Goal: Check status: Check status

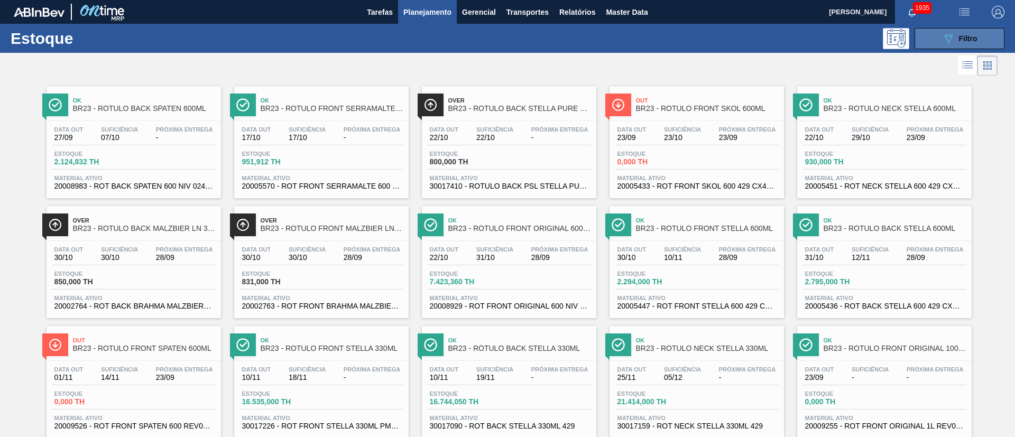
click at [950, 36] on icon at bounding box center [949, 38] width 8 height 9
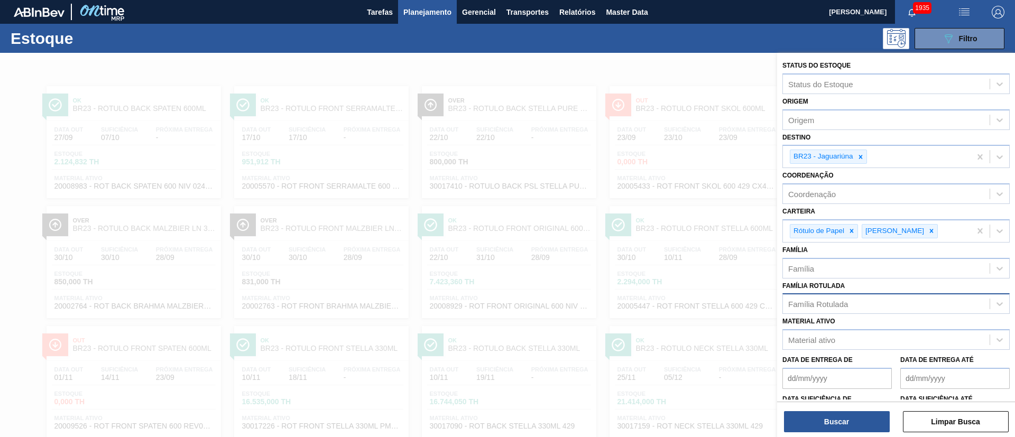
click at [823, 306] on div "Família Rotulada" at bounding box center [818, 304] width 60 height 9
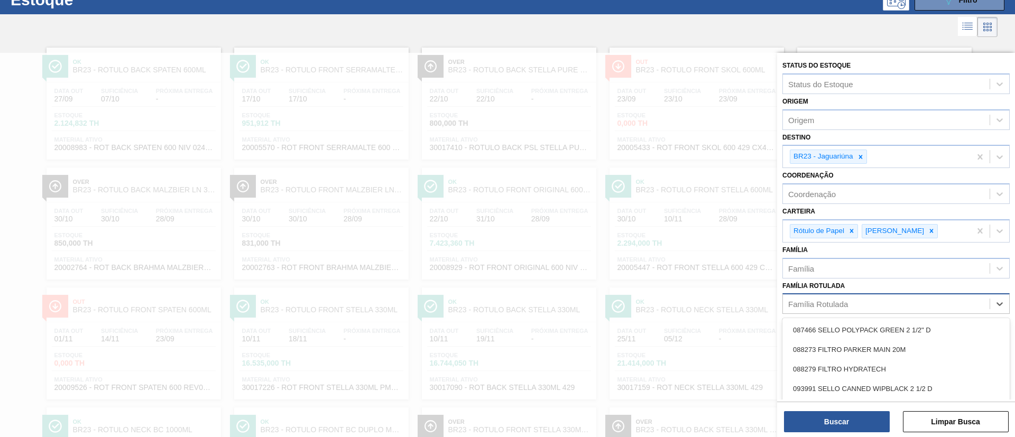
scroll to position [44, 0]
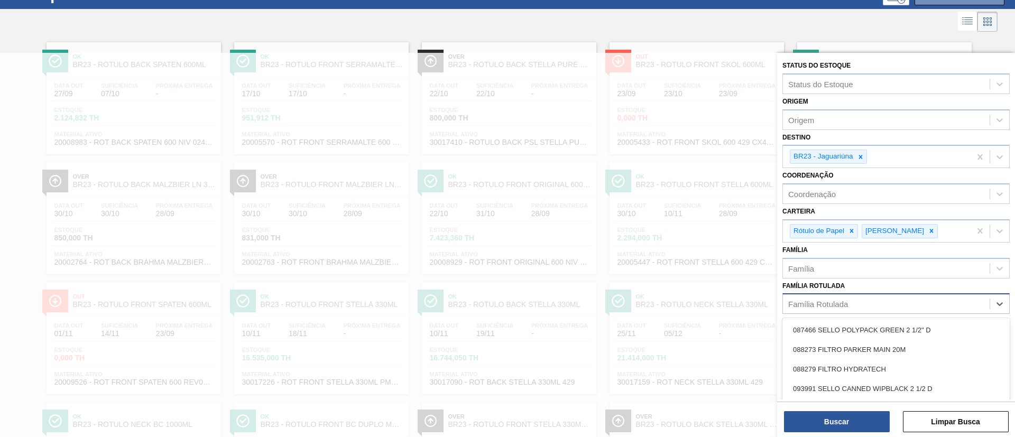
paste Rotulada "RÓTULO FRONT STELLA 330ML"
type Rotulada "RÓTULO FRONT STELLA 330ML"
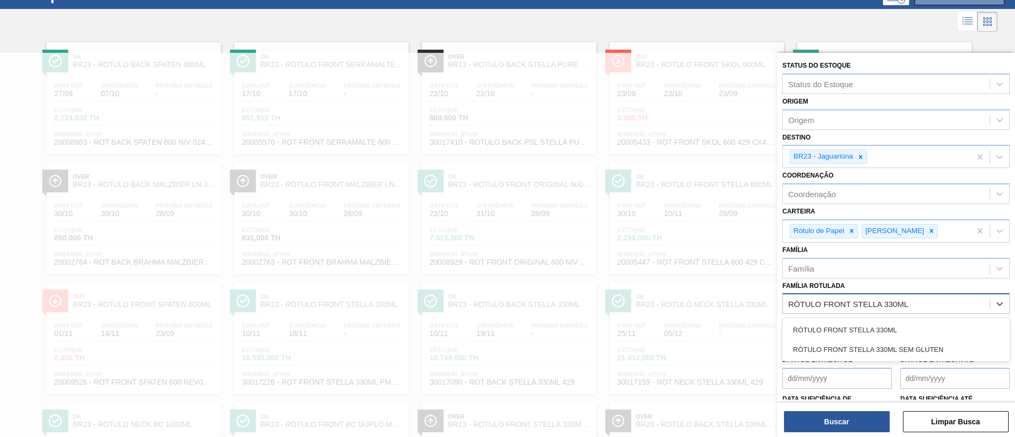
drag, startPoint x: 852, startPoint y: 330, endPoint x: 860, endPoint y: 295, distance: 36.3
click at [854, 330] on div "RÓTULO FRONT STELLA 330ML" at bounding box center [895, 330] width 227 height 20
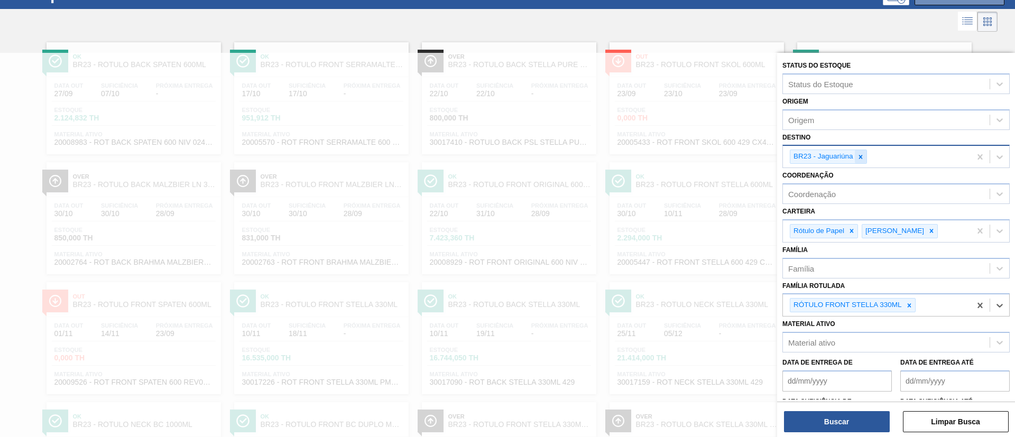
click at [864, 158] on icon at bounding box center [860, 156] width 7 height 7
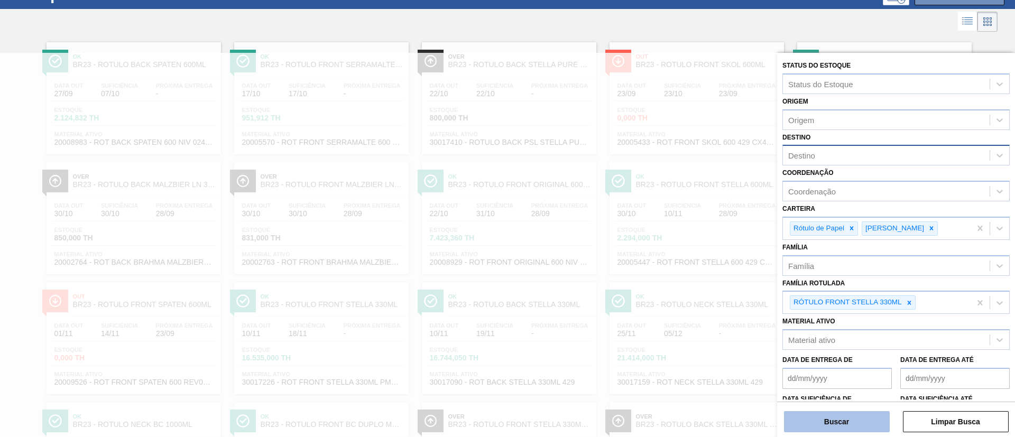
click at [827, 415] on button "Buscar" at bounding box center [837, 421] width 106 height 21
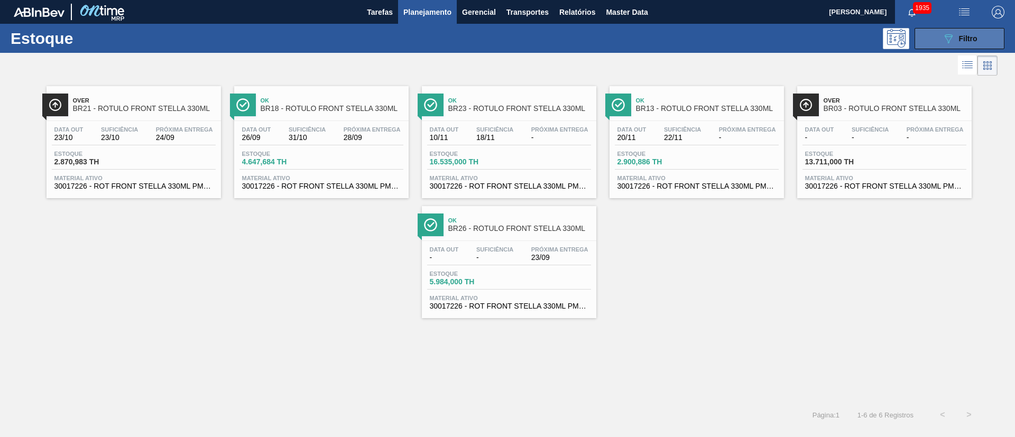
click at [961, 33] on div "089F7B8B-B2A5-4AFE-B5C0-19BA573D28AC Filtro" at bounding box center [959, 38] width 35 height 13
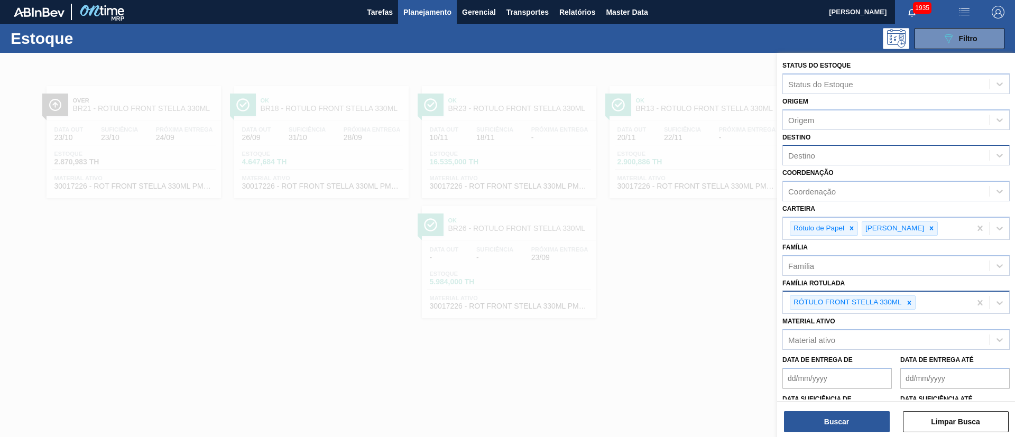
click at [911, 299] on icon at bounding box center [909, 302] width 7 height 7
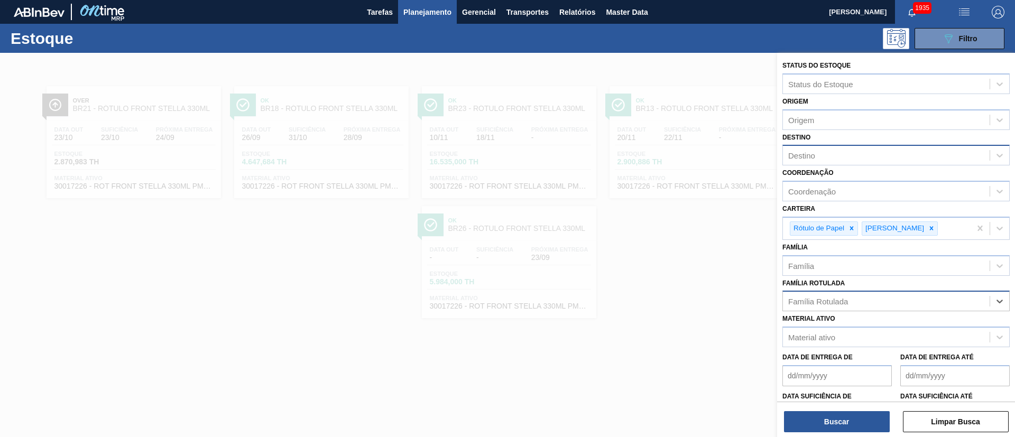
paste Rotulada "RÓTULO BACK STELLA 330ML"
type Rotulada "RÓTULO BACK STELLA 330ML"
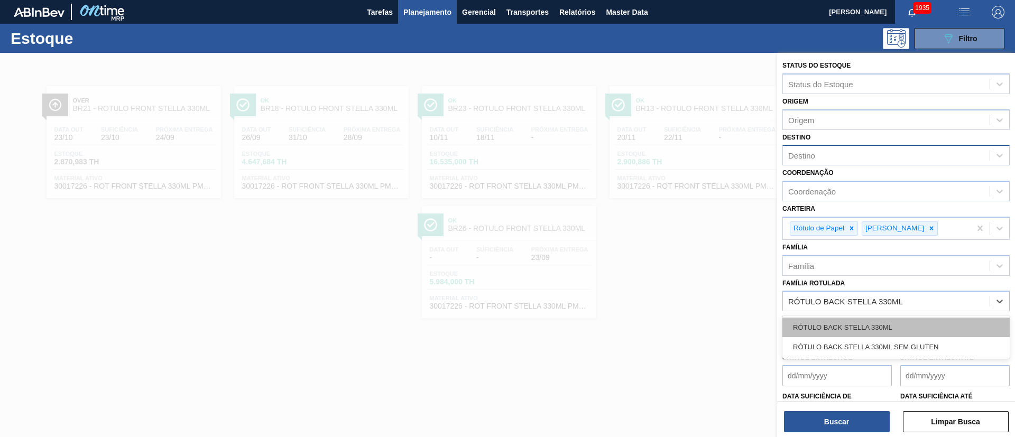
click at [838, 323] on div "RÓTULO BACK STELLA 330ML" at bounding box center [895, 328] width 227 height 20
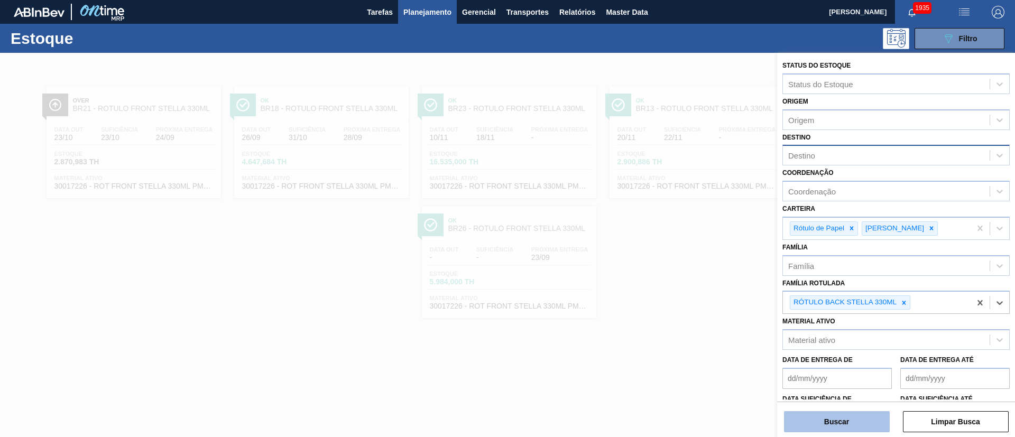
click at [827, 417] on button "Buscar" at bounding box center [837, 421] width 106 height 21
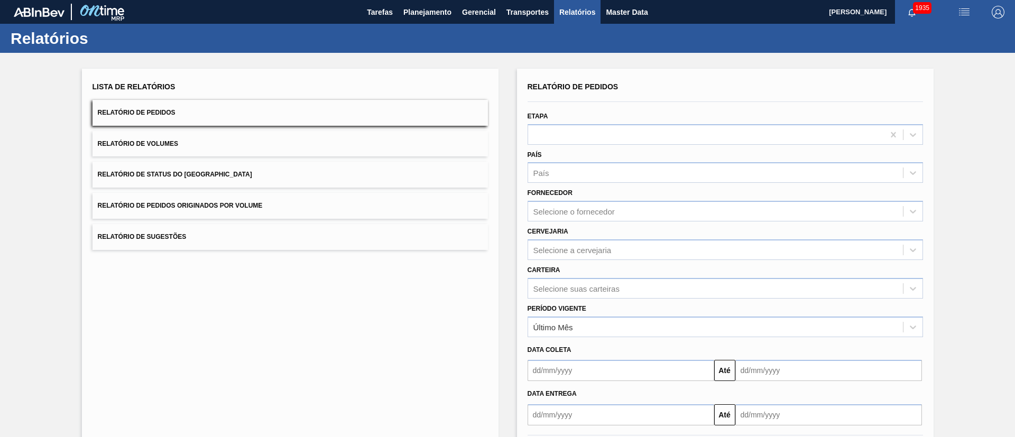
click at [195, 168] on button "Relatório de Status do [GEOGRAPHIC_DATA]" at bounding box center [290, 175] width 395 height 26
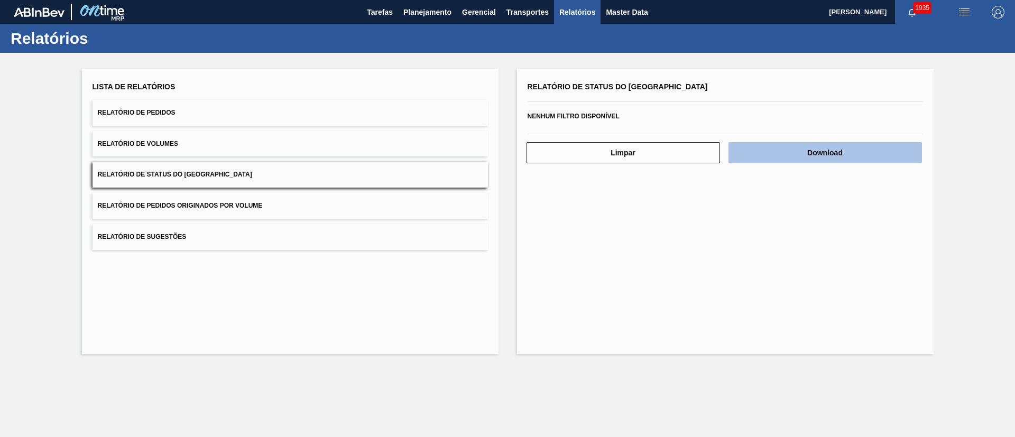
click at [798, 155] on button "Download" at bounding box center [826, 152] width 194 height 21
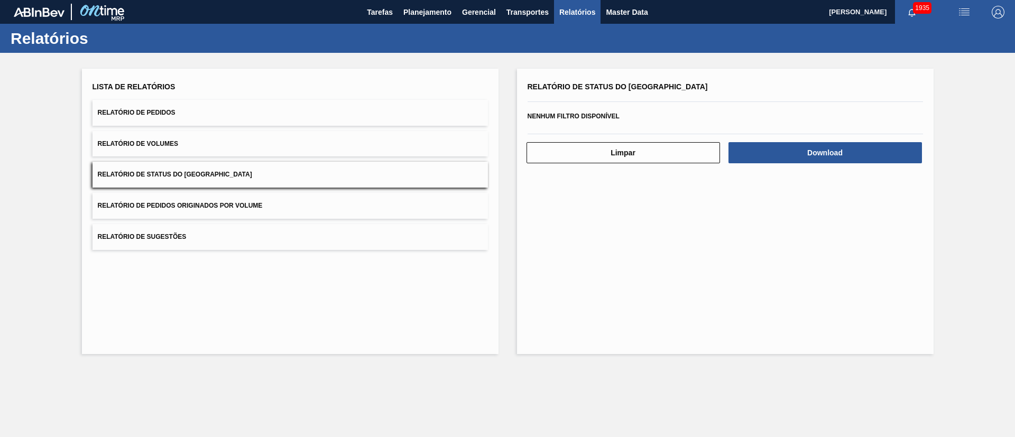
click at [199, 111] on button "Relatório de Pedidos" at bounding box center [290, 113] width 395 height 26
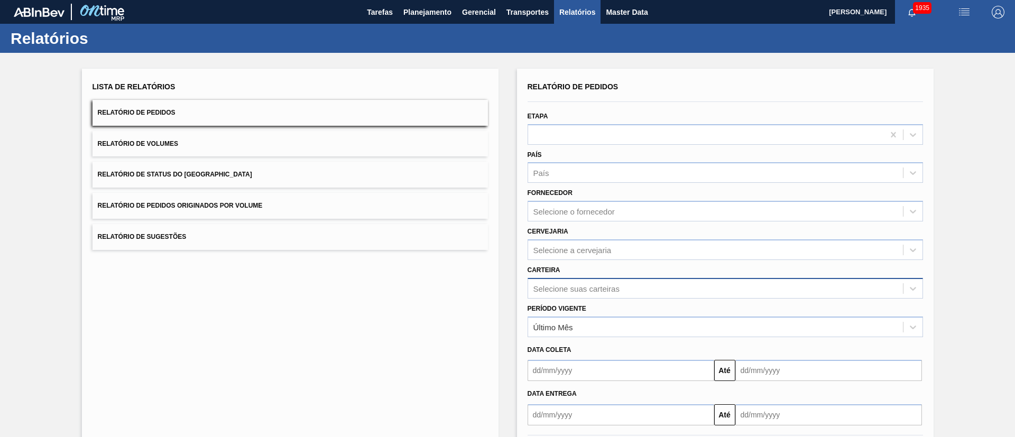
click at [569, 287] on div "Selecione suas carteiras" at bounding box center [576, 288] width 86 height 9
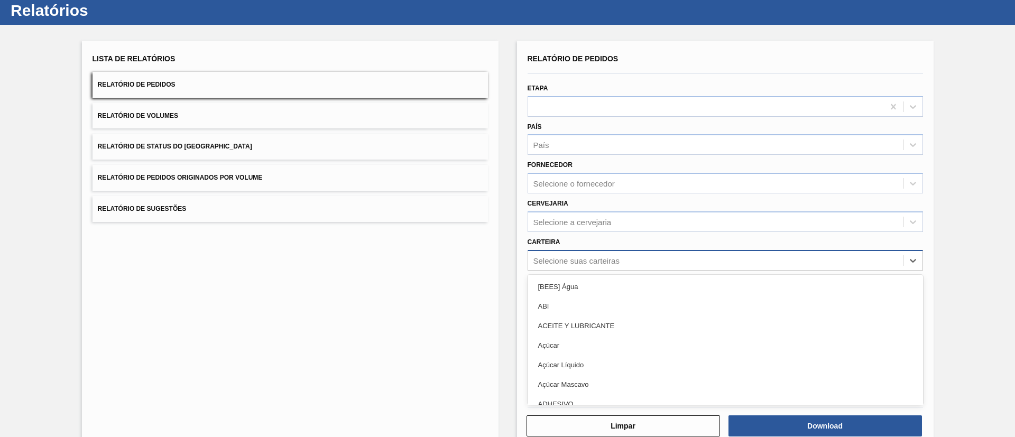
scroll to position [29, 0]
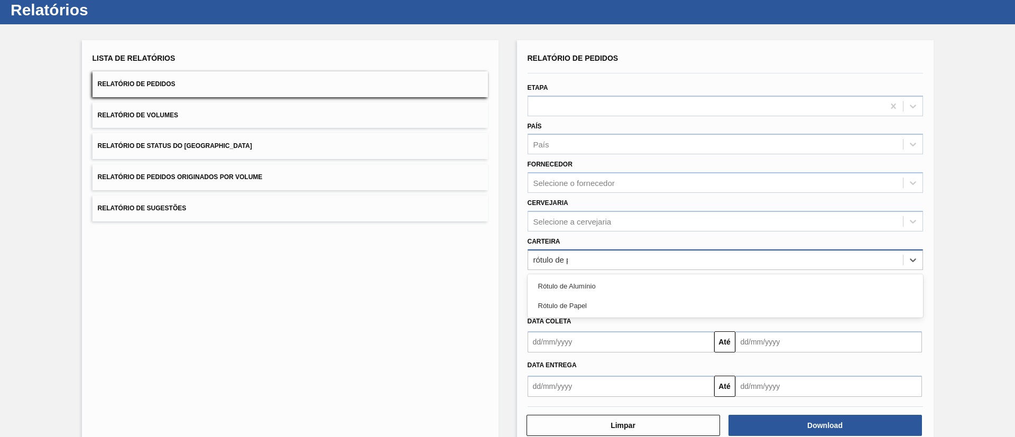
type input "rótulo de pa"
click at [569, 287] on div "Rótulo de Papel" at bounding box center [725, 287] width 395 height 20
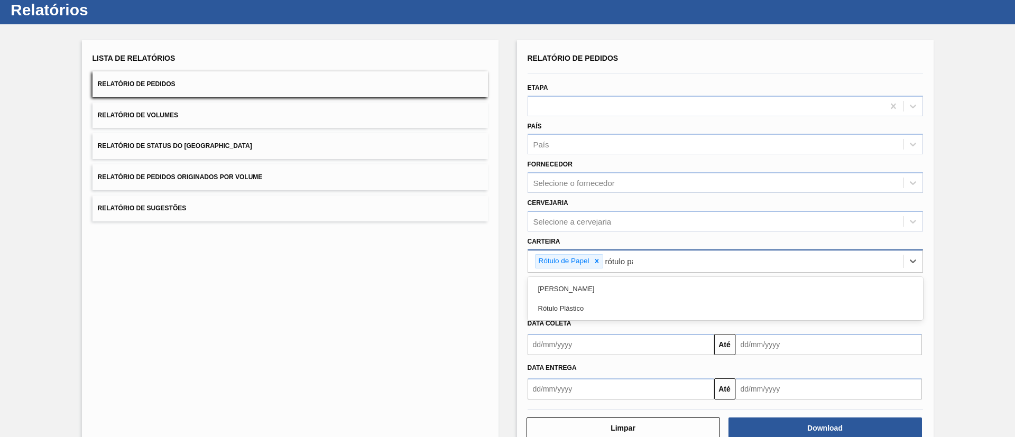
type input "rótulo pap"
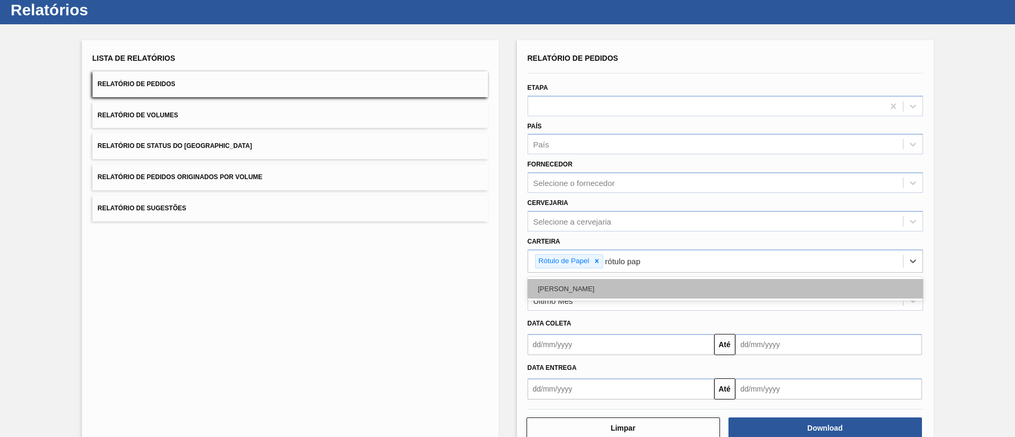
click at [606, 287] on div "Rótulo Papel" at bounding box center [725, 289] width 395 height 20
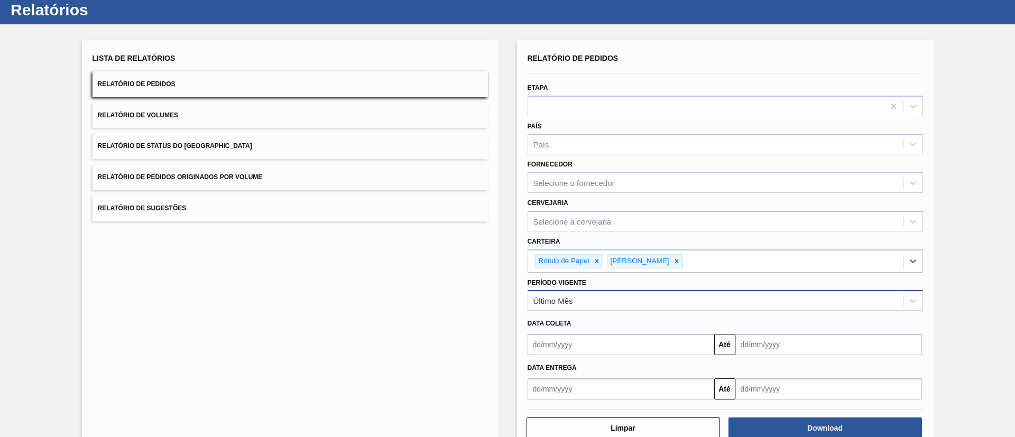
click at [581, 293] on div "Último Mês" at bounding box center [715, 300] width 375 height 15
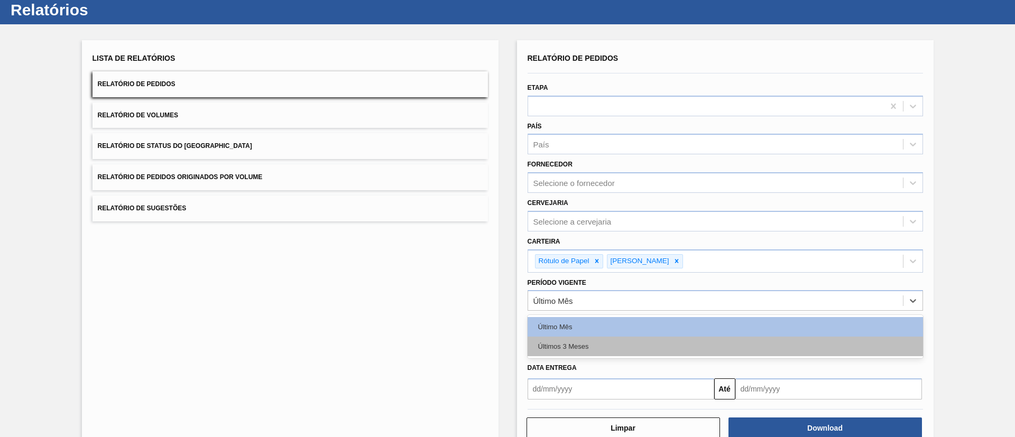
click at [574, 340] on div "Últimos 3 Meses" at bounding box center [725, 347] width 395 height 20
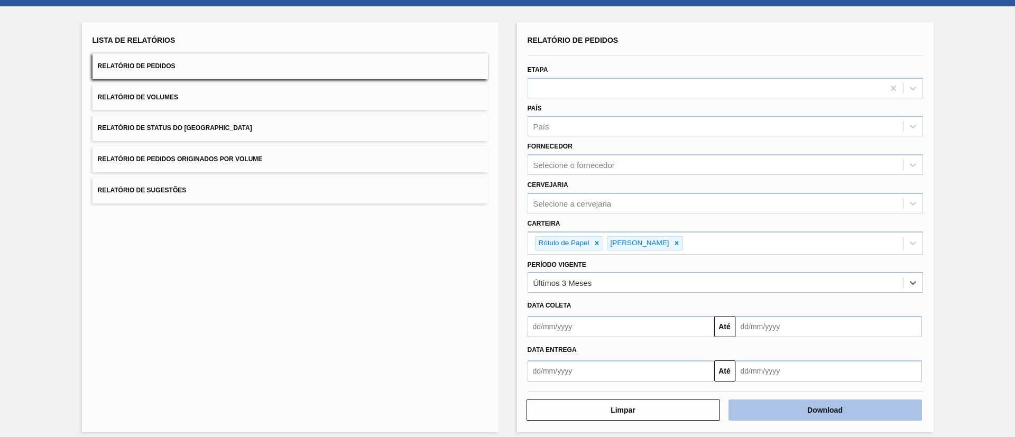
scroll to position [55, 0]
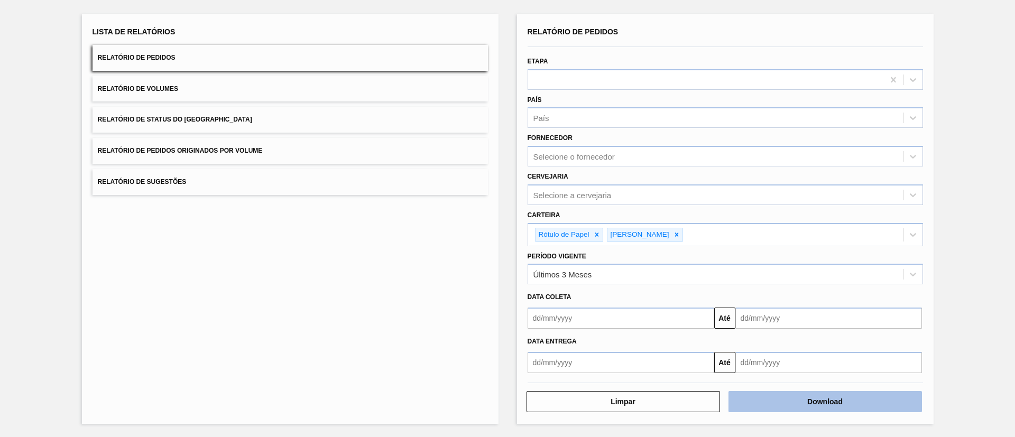
click at [790, 405] on button "Download" at bounding box center [826, 401] width 194 height 21
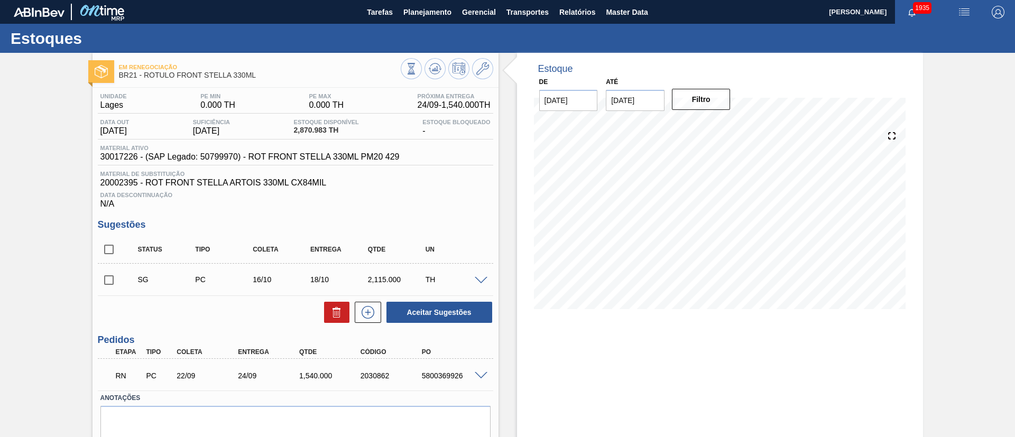
drag, startPoint x: 0, startPoint y: 221, endPoint x: 7, endPoint y: 221, distance: 7.4
click at [0, 221] on div "Em renegociação BR21 - RÓTULO FRONT STELLA 330ML Unidade Lages PE MIN 0.000 TH …" at bounding box center [507, 265] width 1015 height 425
click at [478, 373] on span at bounding box center [481, 376] width 13 height 8
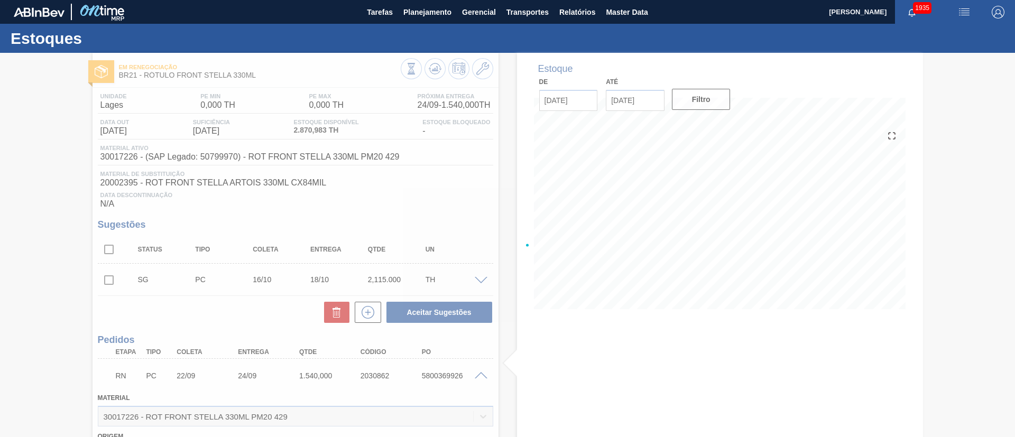
type input "2.115"
type input "0,728"
type input "1.540"
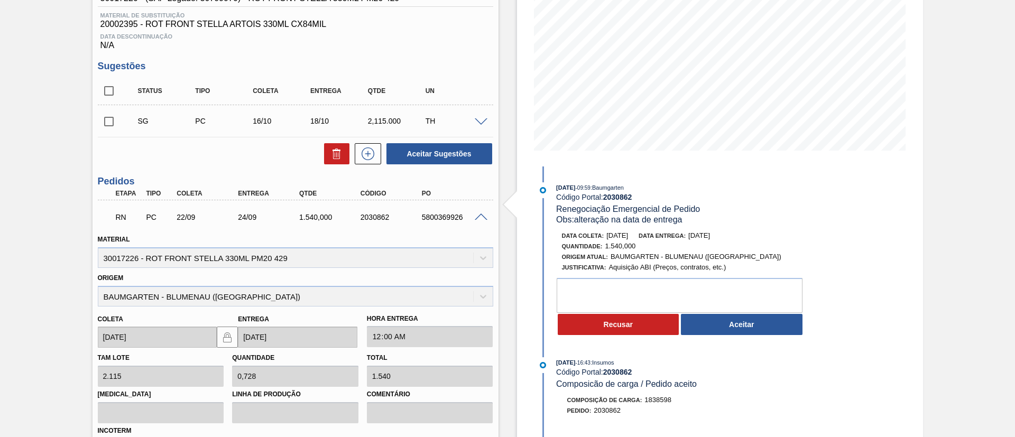
scroll to position [79, 0]
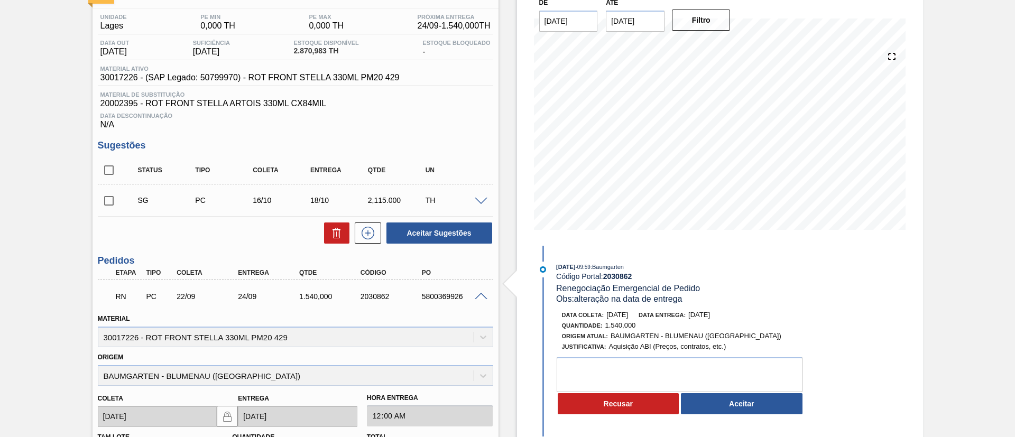
click at [651, 25] on input "07/10/2025" at bounding box center [635, 21] width 59 height 21
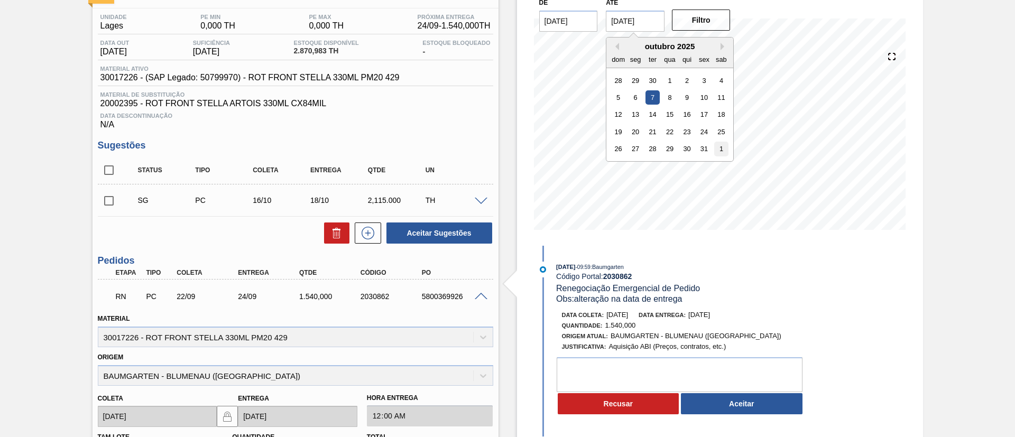
click at [725, 145] on div "1" at bounding box center [721, 149] width 14 height 14
type input "01/11/2025"
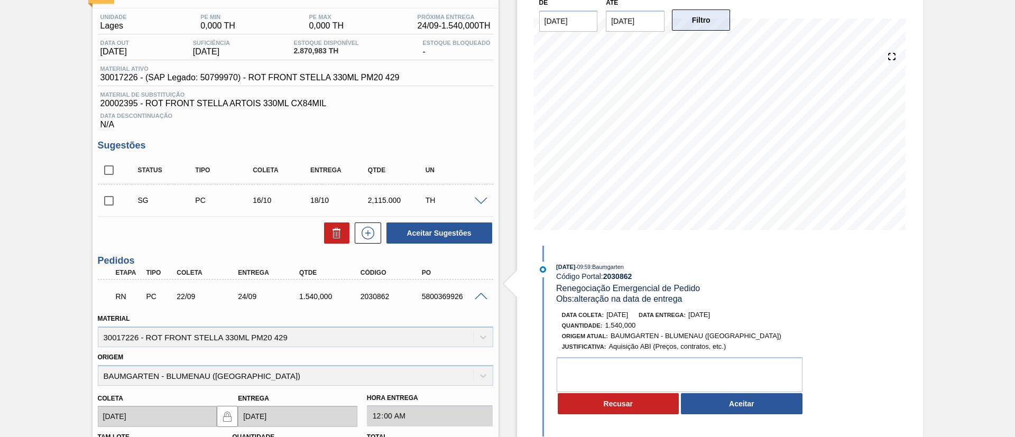
click at [690, 24] on button "Filtro" at bounding box center [701, 20] width 59 height 21
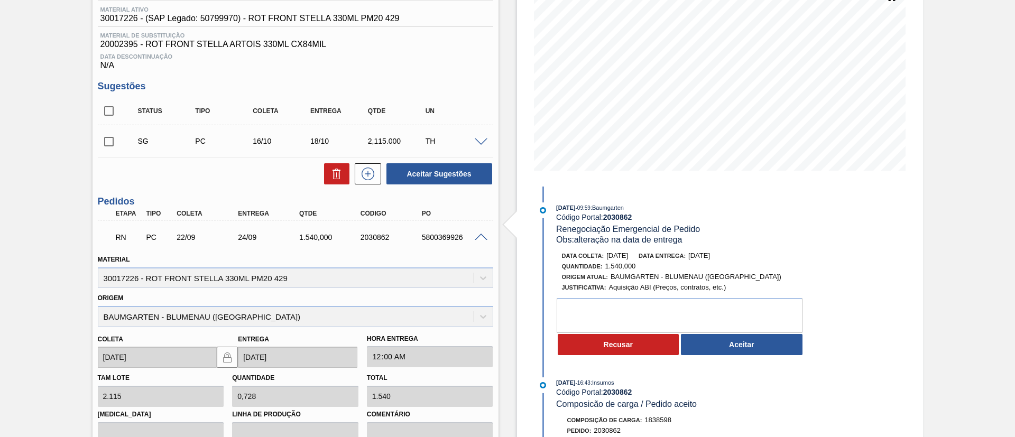
scroll to position [159, 0]
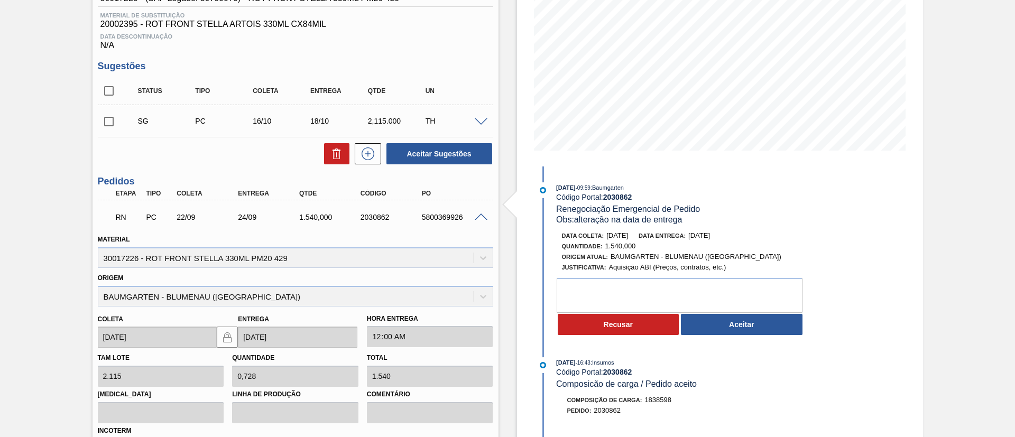
click at [109, 89] on input "checkbox" at bounding box center [109, 91] width 22 height 22
checkbox input "true"
click at [329, 155] on button at bounding box center [336, 153] width 25 height 21
checkbox input "false"
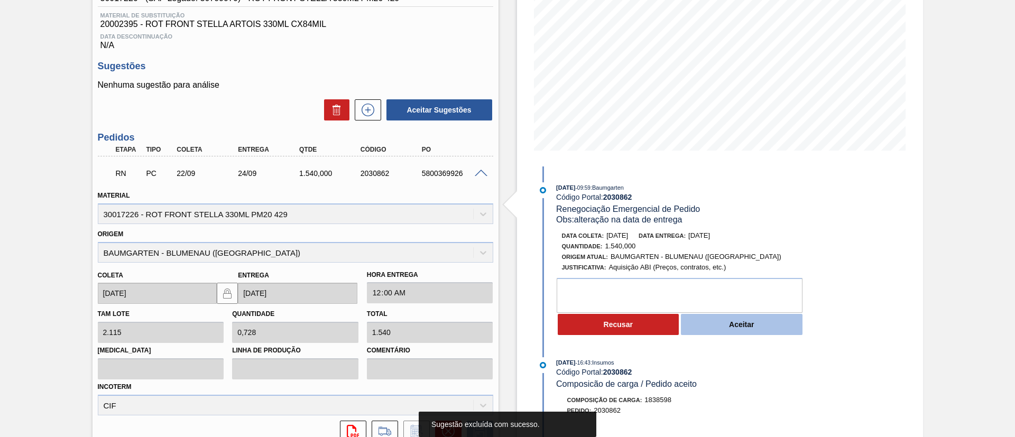
click at [714, 323] on button "Aceitar" at bounding box center [742, 324] width 122 height 21
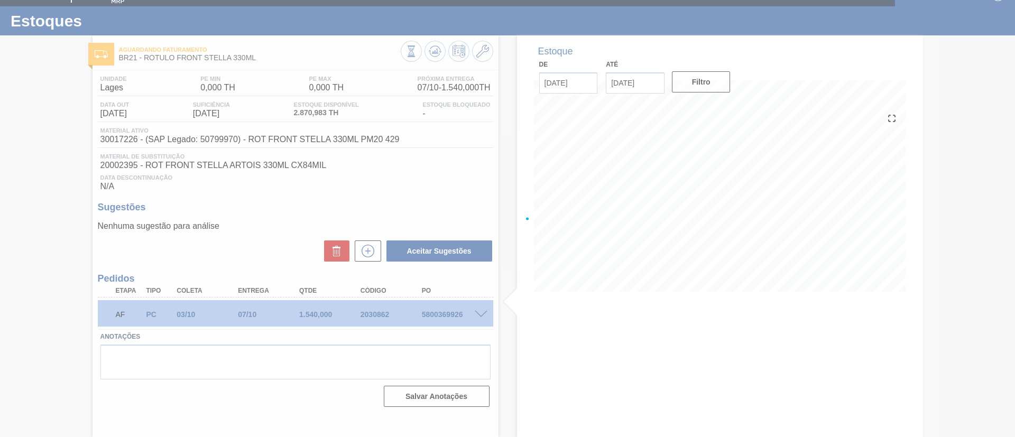
scroll to position [17, 0]
click at [637, 251] on div at bounding box center [507, 218] width 1015 height 437
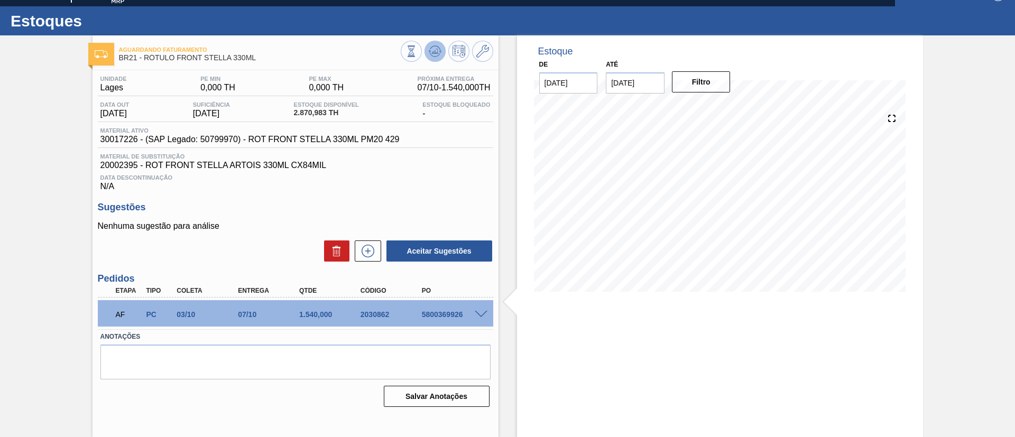
click at [437, 51] on icon at bounding box center [435, 51] width 13 height 13
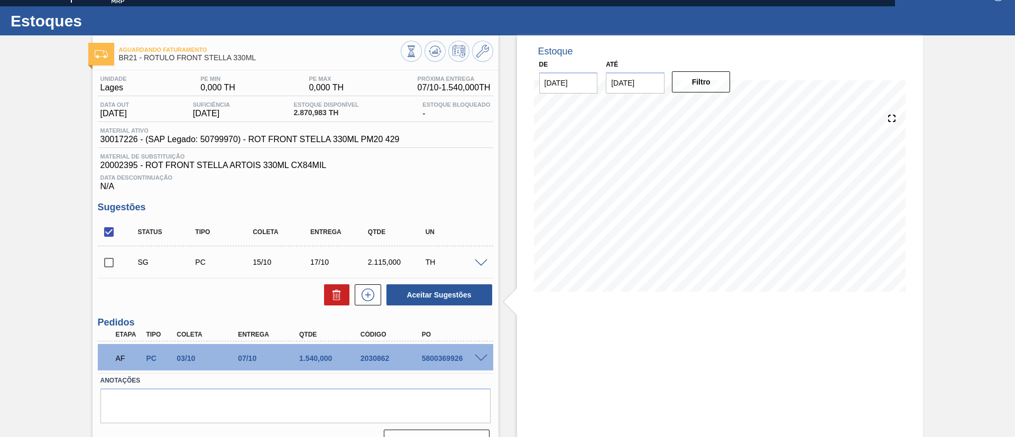
click at [104, 257] on input "checkbox" at bounding box center [109, 263] width 22 height 22
checkbox input "true"
click at [327, 290] on button at bounding box center [336, 294] width 25 height 21
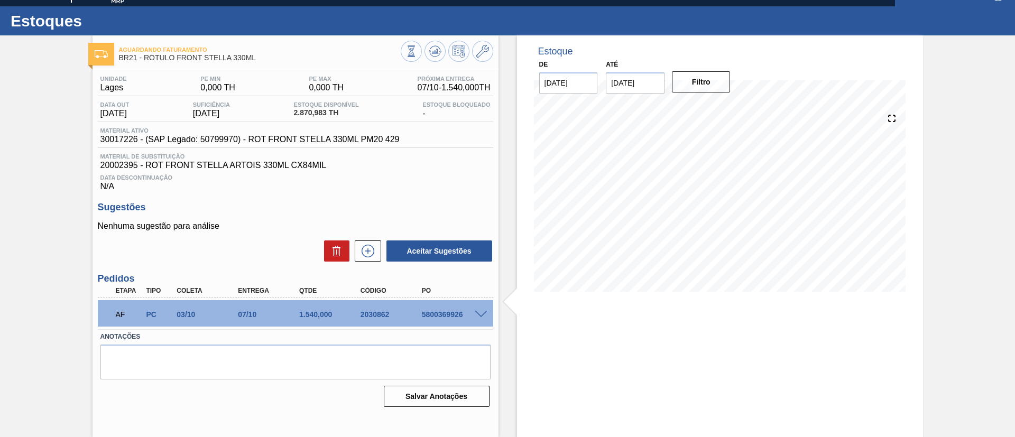
click at [481, 311] on span at bounding box center [481, 315] width 13 height 8
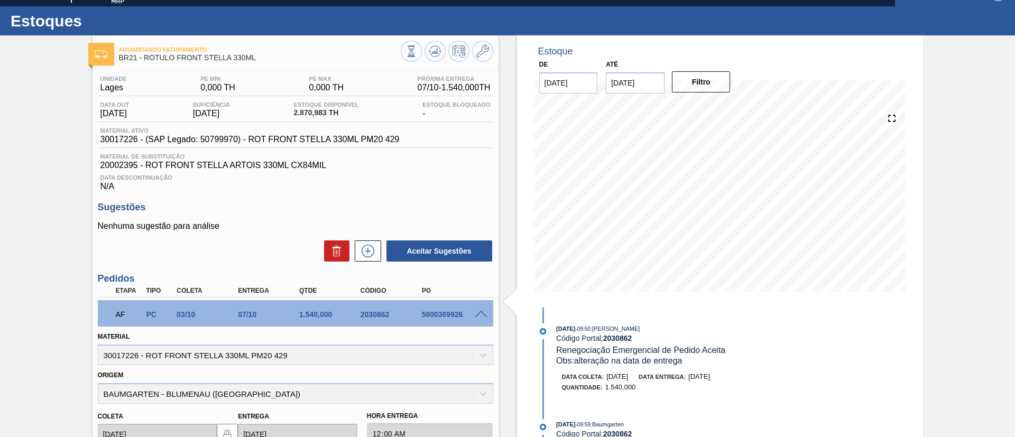
click at [434, 315] on div "5800369926" at bounding box center [453, 314] width 69 height 8
copy div "5800369926"
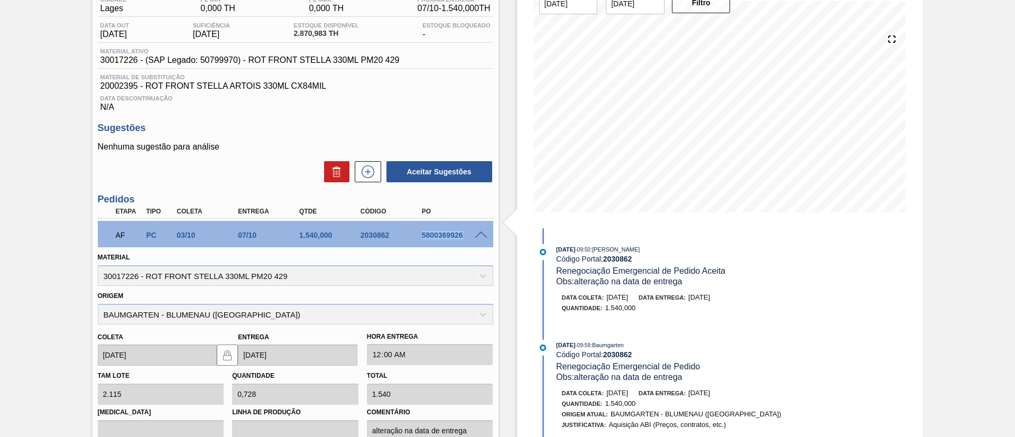
scroll to position [253, 0]
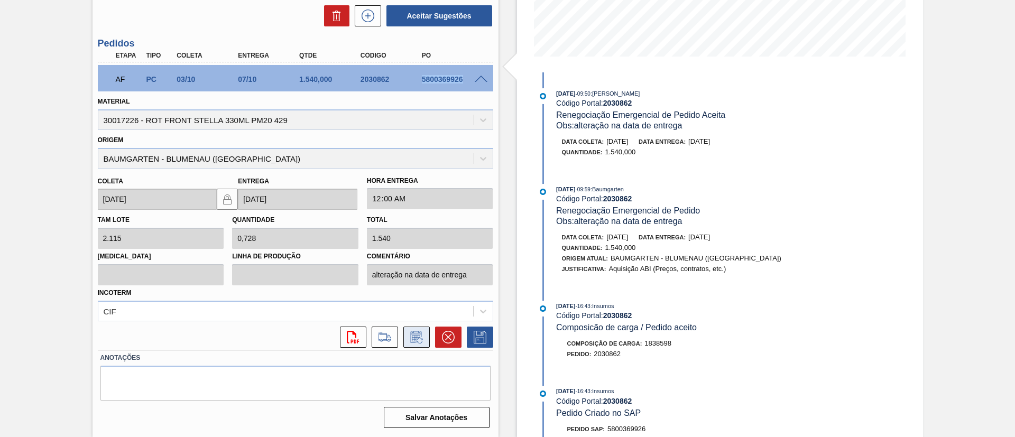
click at [420, 329] on button at bounding box center [416, 337] width 26 height 21
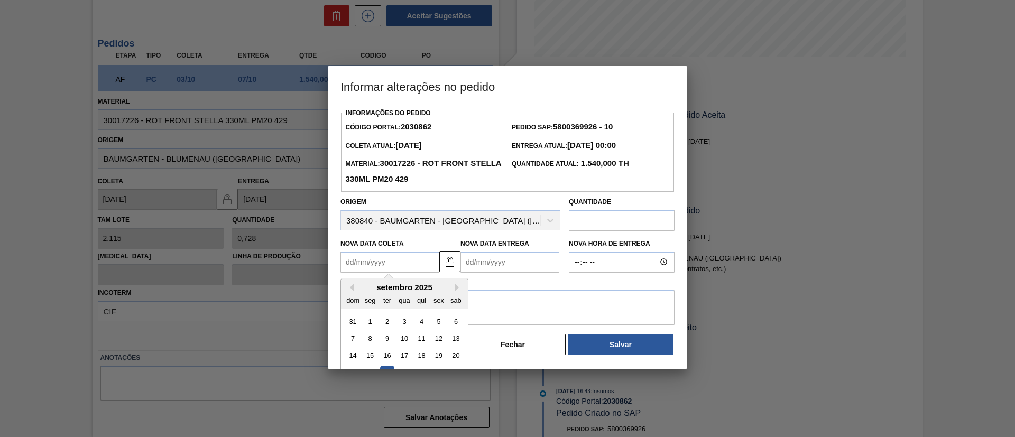
click at [394, 270] on Coleta2030862 "Nova Data Coleta" at bounding box center [389, 262] width 99 height 21
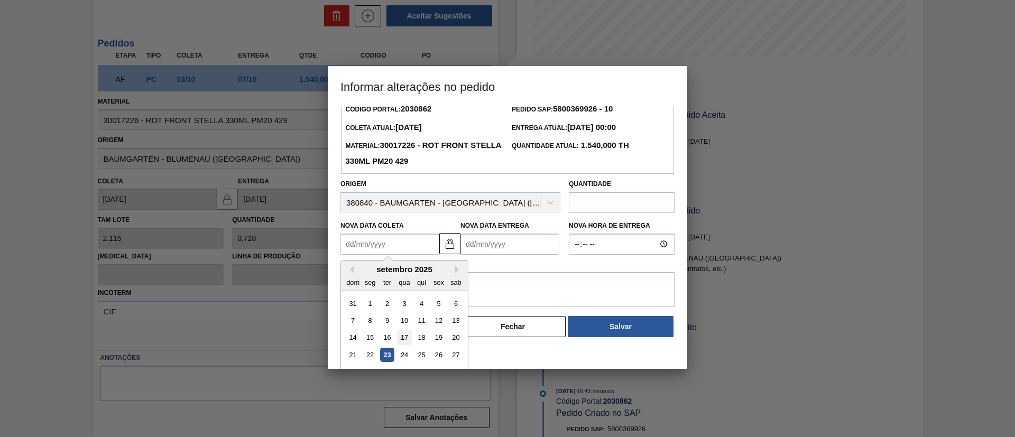
scroll to position [35, 0]
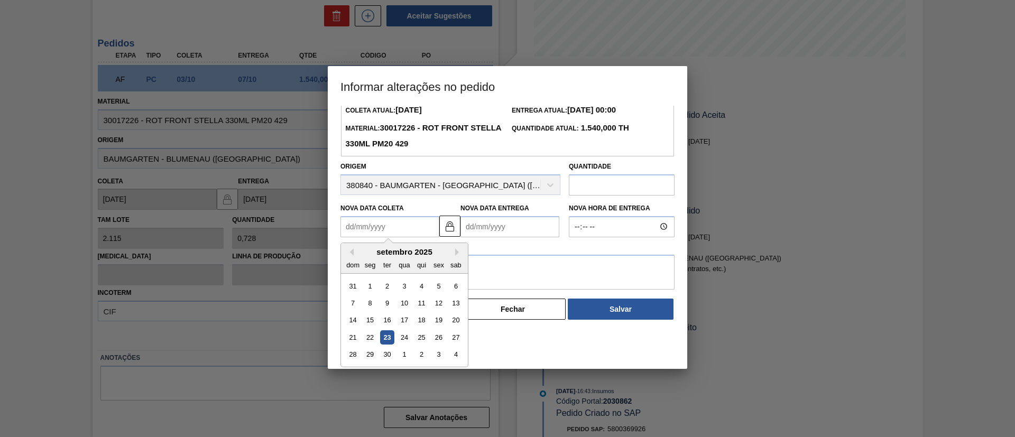
click at [397, 336] on div "21 22 23 24 25 26 27" at bounding box center [404, 337] width 120 height 17
click at [404, 339] on div "24" at bounding box center [404, 337] width 14 height 14
type Coleta2030862 "[DATE]"
type Entrega2030862 "[DATE]"
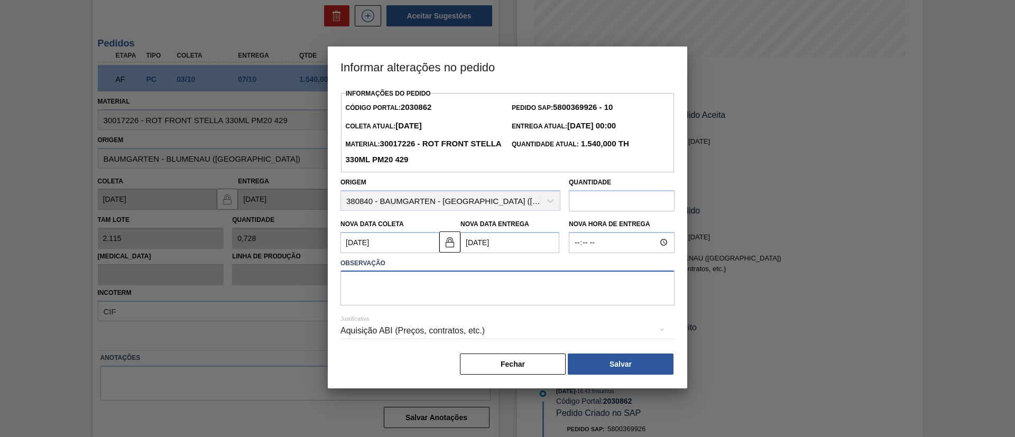
click at [434, 280] on textarea at bounding box center [507, 288] width 334 height 35
type textarea "."
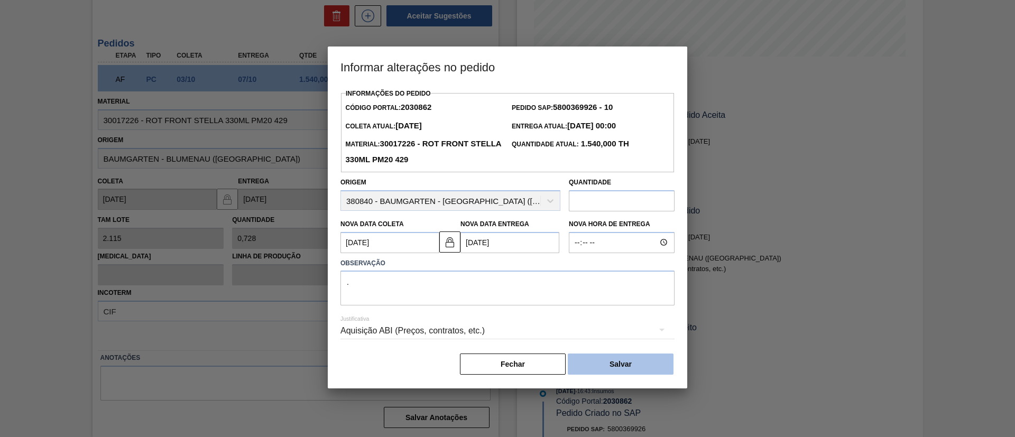
click at [614, 370] on button "Salvar" at bounding box center [621, 364] width 106 height 21
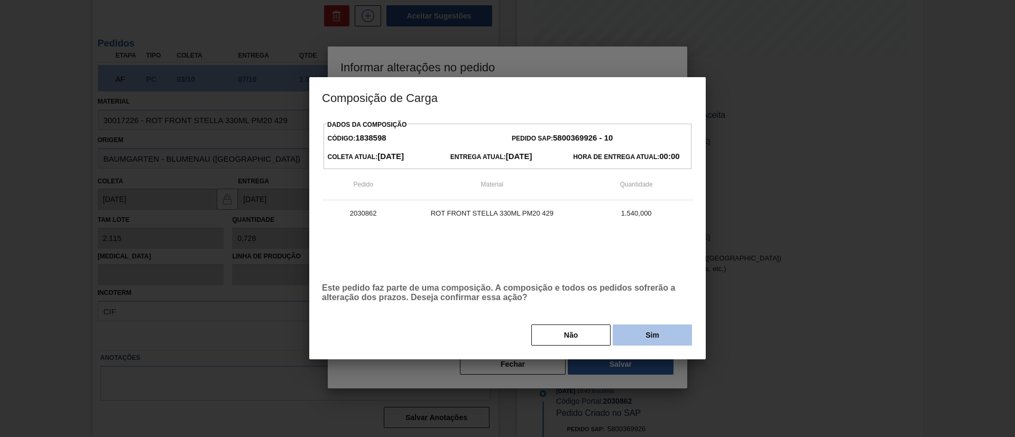
click at [666, 342] on button "Sim" at bounding box center [652, 335] width 79 height 21
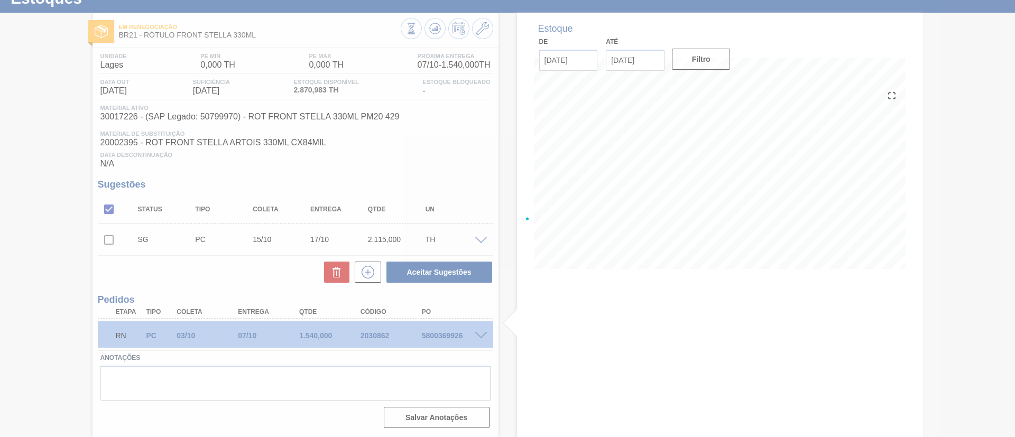
scroll to position [40, 0]
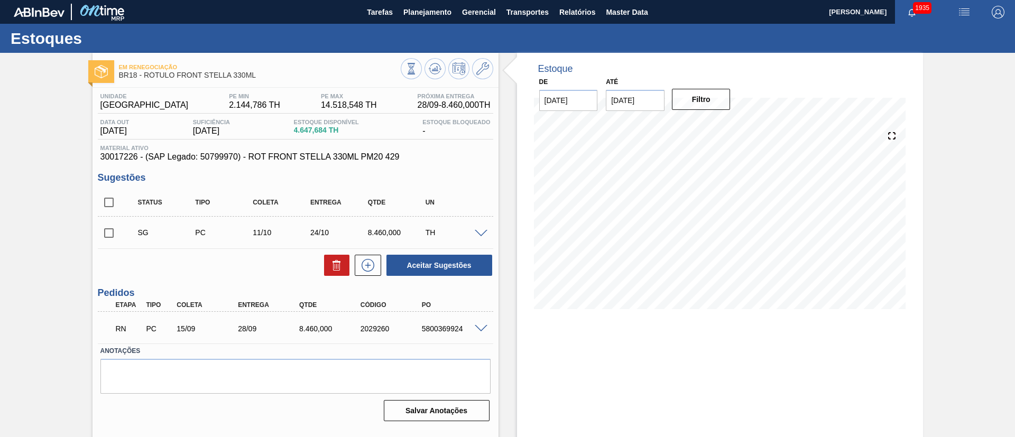
click at [475, 328] on span at bounding box center [481, 329] width 13 height 8
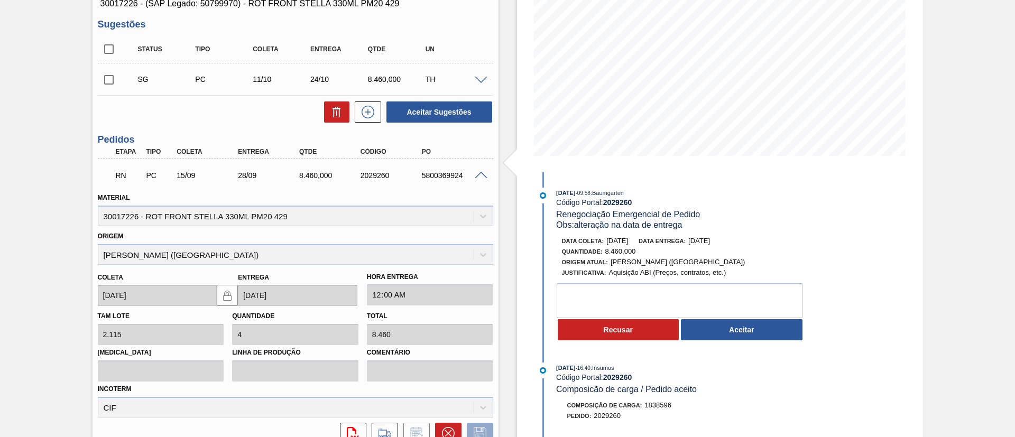
scroll to position [159, 0]
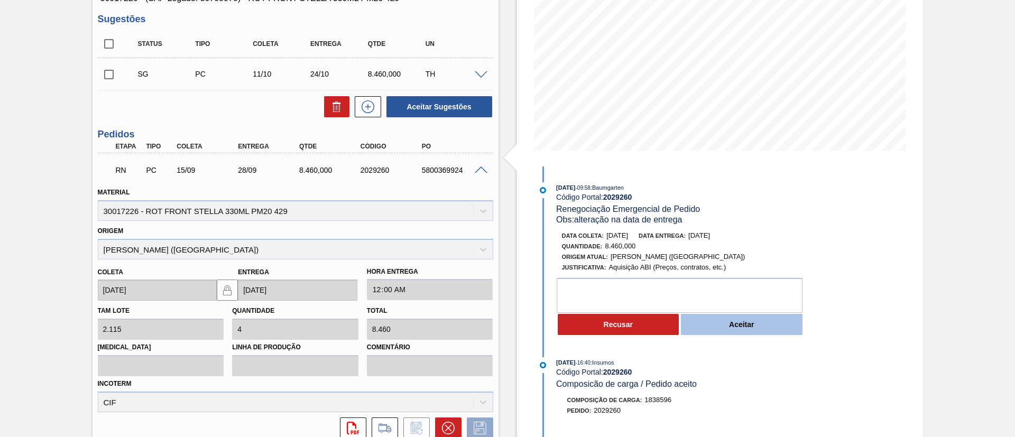
click at [715, 324] on button "Aceitar" at bounding box center [742, 324] width 122 height 21
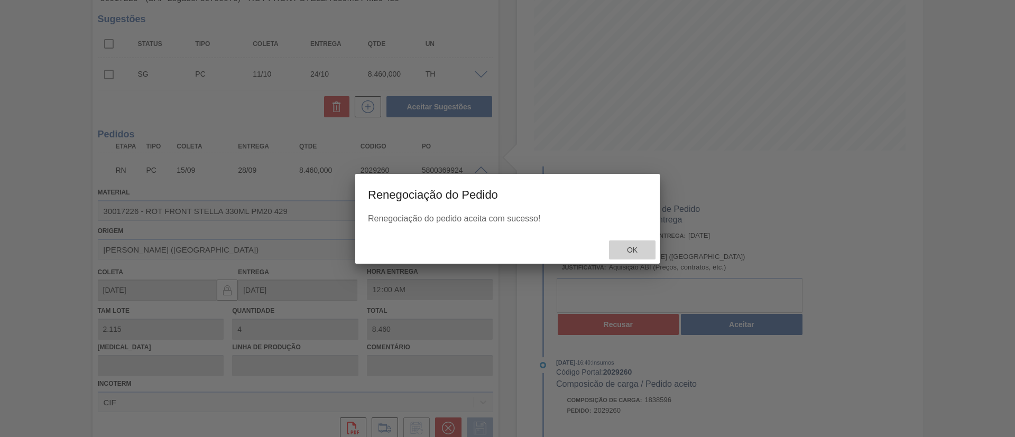
click at [641, 255] on div "Ok" at bounding box center [632, 251] width 47 height 20
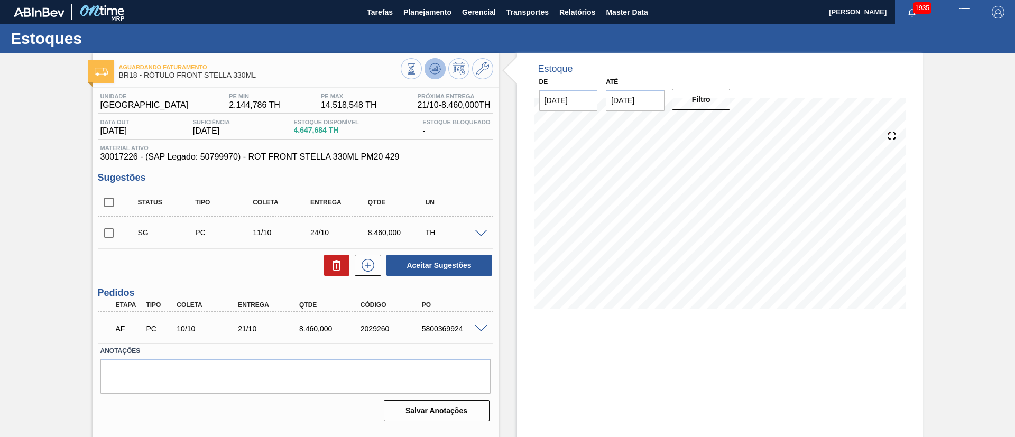
click at [440, 68] on button at bounding box center [435, 68] width 21 height 21
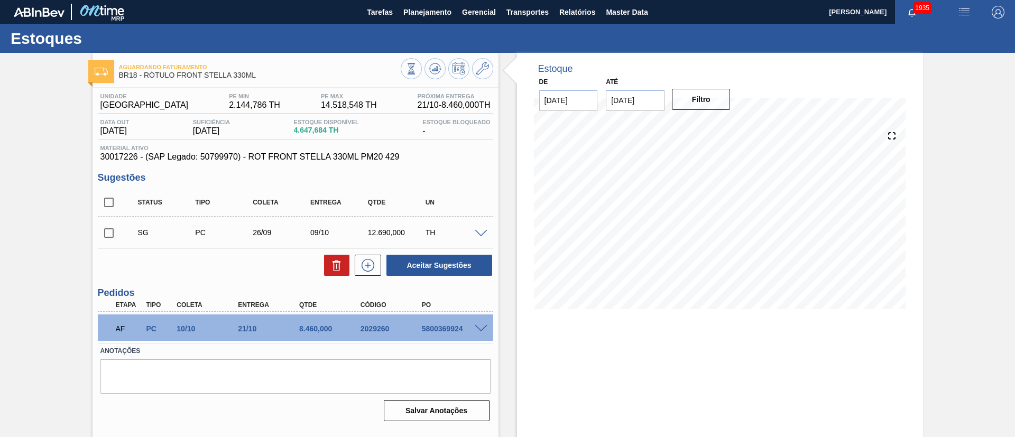
click at [112, 201] on input "checkbox" at bounding box center [109, 202] width 22 height 22
checkbox input "true"
click at [341, 264] on icon at bounding box center [336, 265] width 13 height 13
checkbox input "false"
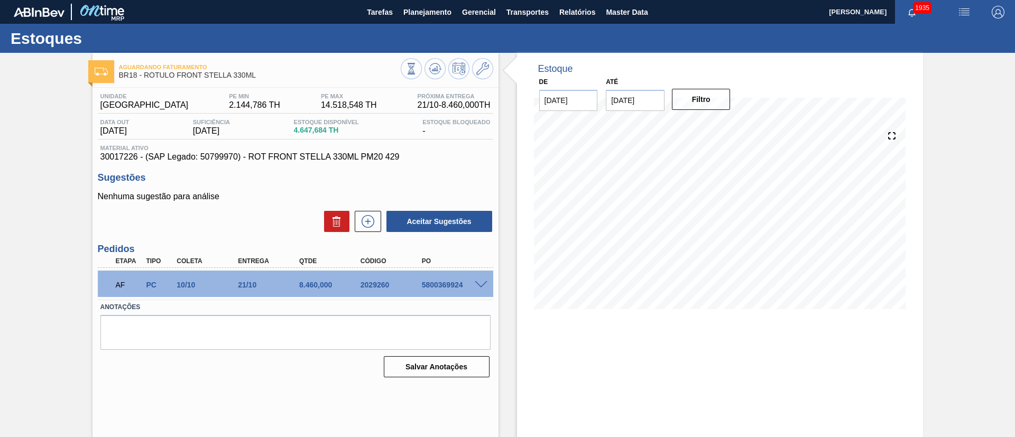
click at [429, 288] on div "5800369924" at bounding box center [453, 285] width 69 height 8
click at [435, 289] on div "5800369924" at bounding box center [453, 285] width 69 height 8
copy div "5800369924"
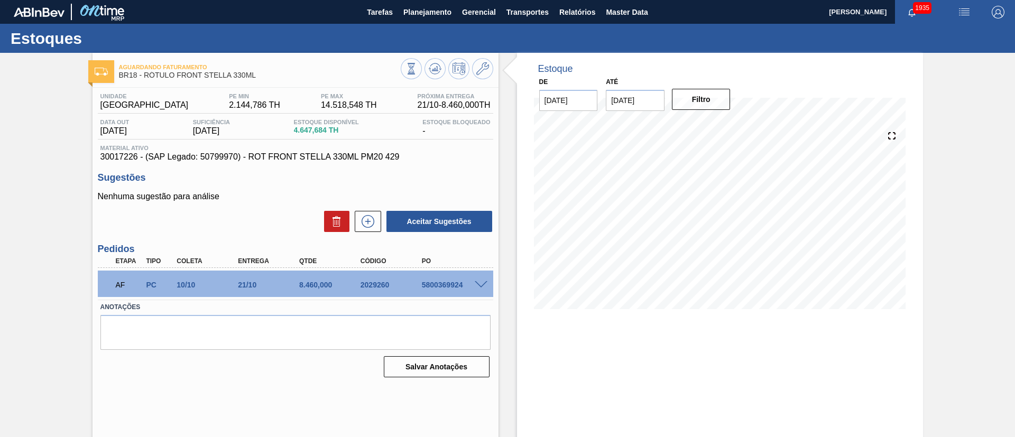
click at [481, 282] on span at bounding box center [481, 285] width 13 height 8
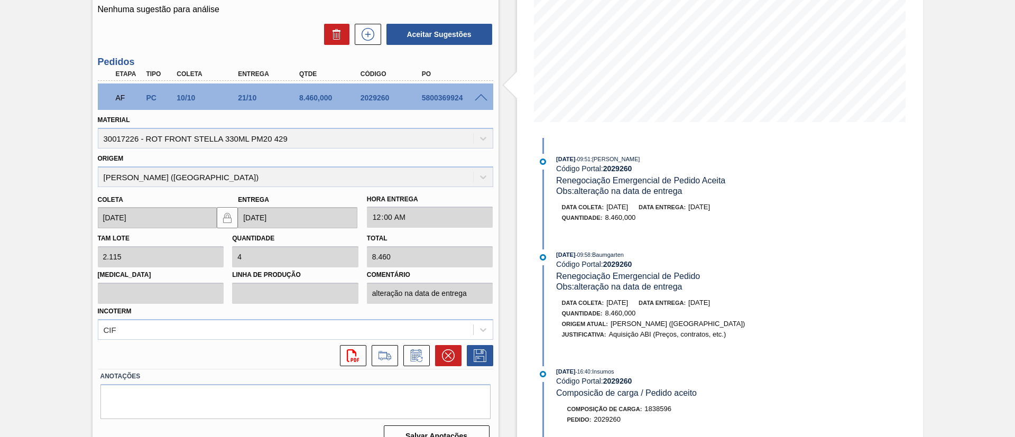
scroll to position [206, 0]
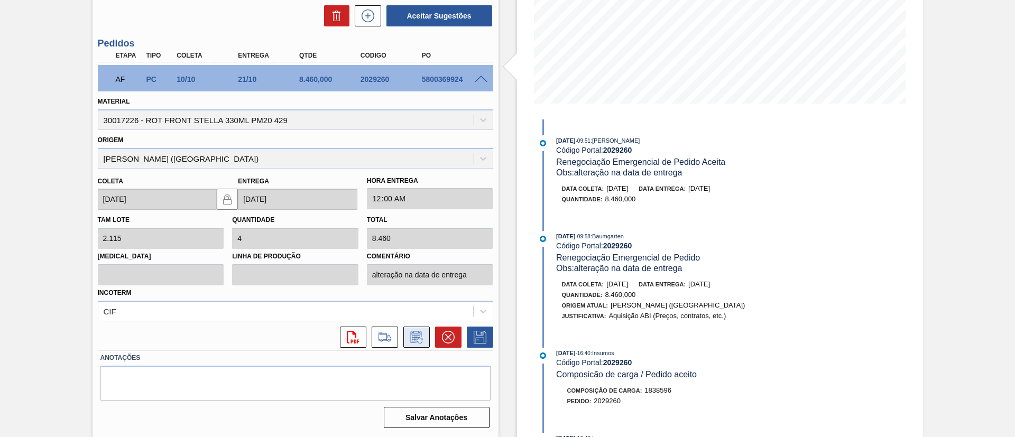
click at [413, 335] on icon at bounding box center [416, 337] width 17 height 13
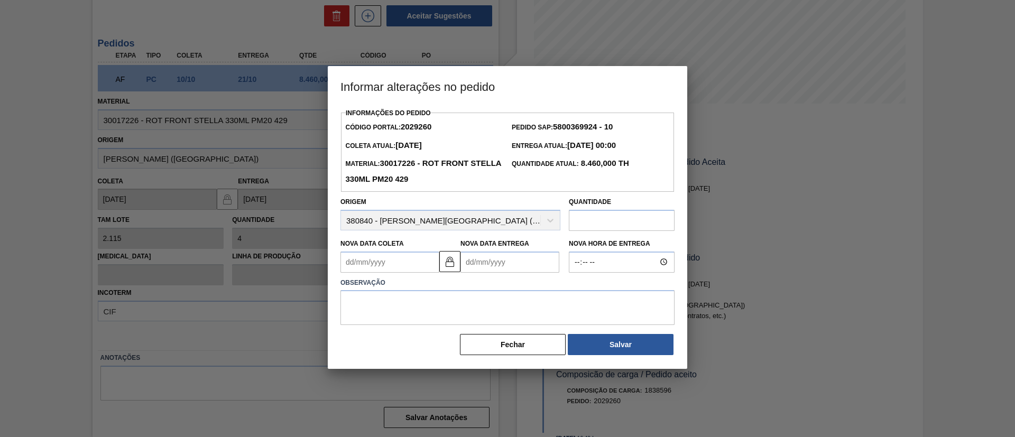
click at [385, 273] on Coleta2029260 "Nova Data Coleta" at bounding box center [389, 262] width 99 height 21
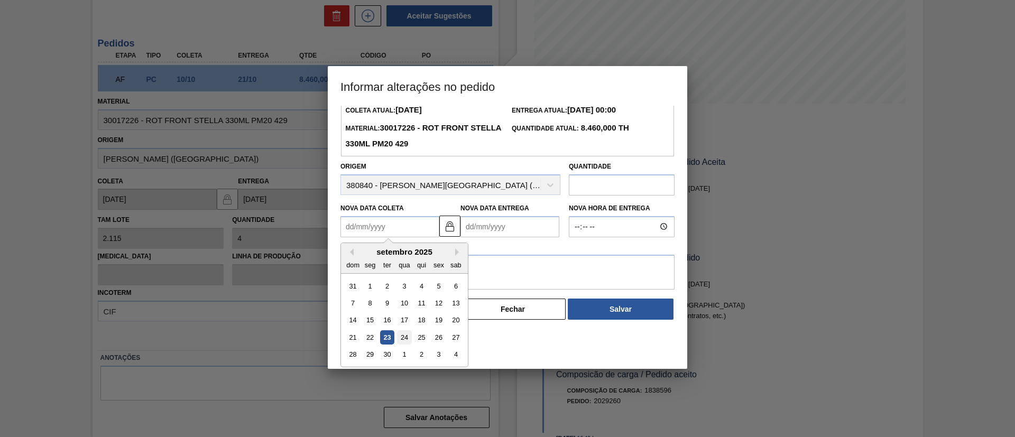
click at [408, 339] on div "24" at bounding box center [404, 337] width 14 height 14
type Coleta2029260 "24/09/2025"
type Entrega2029260 "07/10/2025"
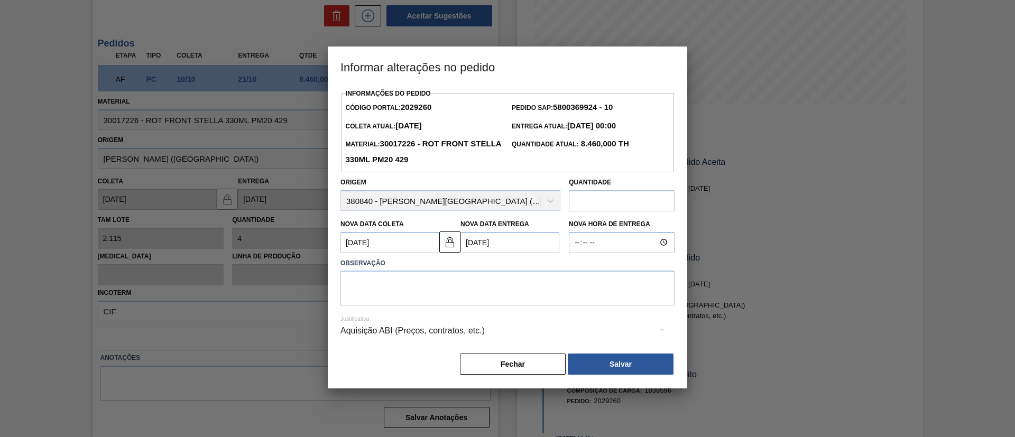
click at [479, 244] on Entrega2029260 "07/10/2025" at bounding box center [510, 242] width 99 height 21
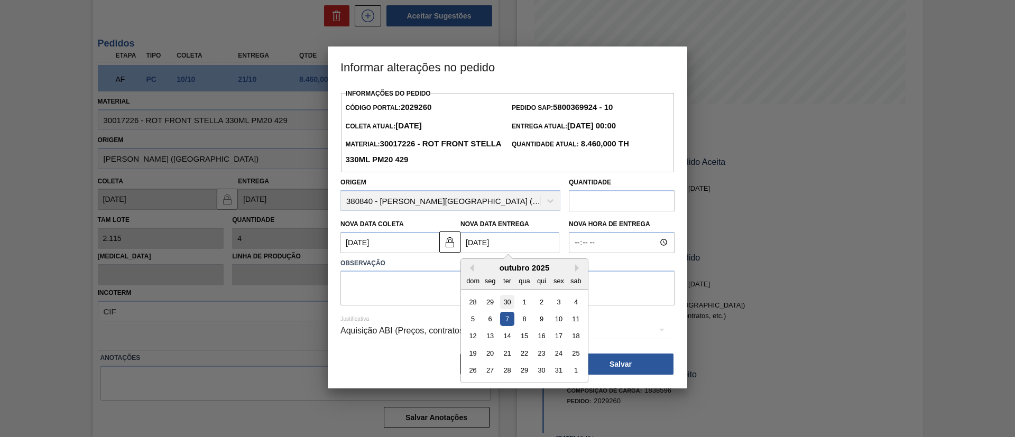
click at [504, 305] on div "30" at bounding box center [507, 301] width 14 height 14
type Coleta2029260 "17/09/2025"
type Entrega2029260 "30/09/2025"
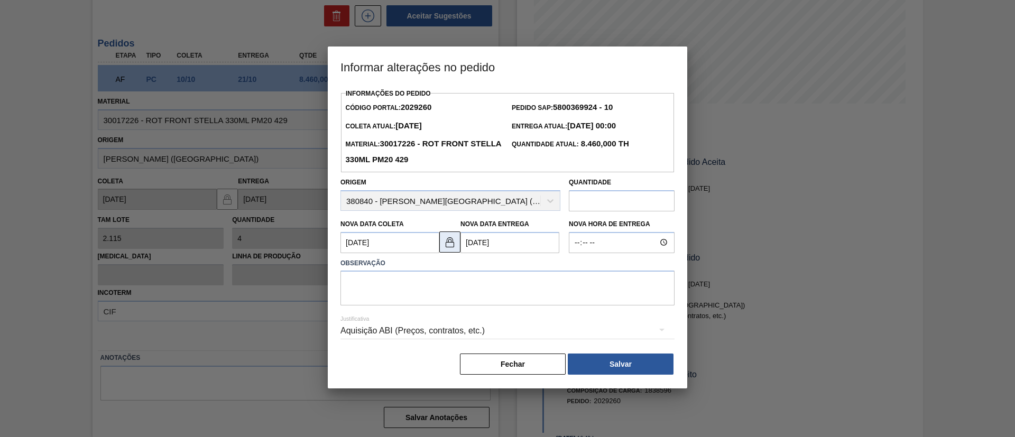
click at [445, 243] on img at bounding box center [450, 242] width 13 height 13
click at [394, 243] on Coleta2029260 "17/09/2025" at bounding box center [389, 242] width 99 height 21
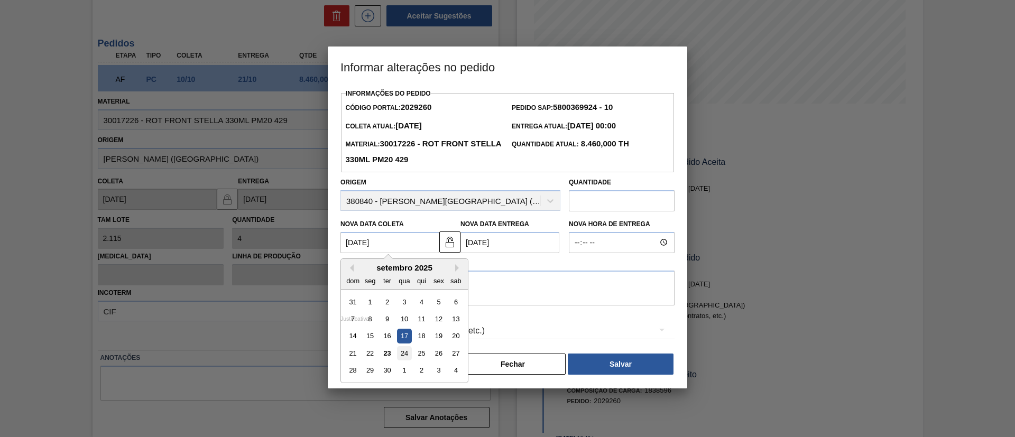
click at [402, 354] on div "24" at bounding box center [404, 353] width 14 height 14
type Coleta2029260 "24/09/2025"
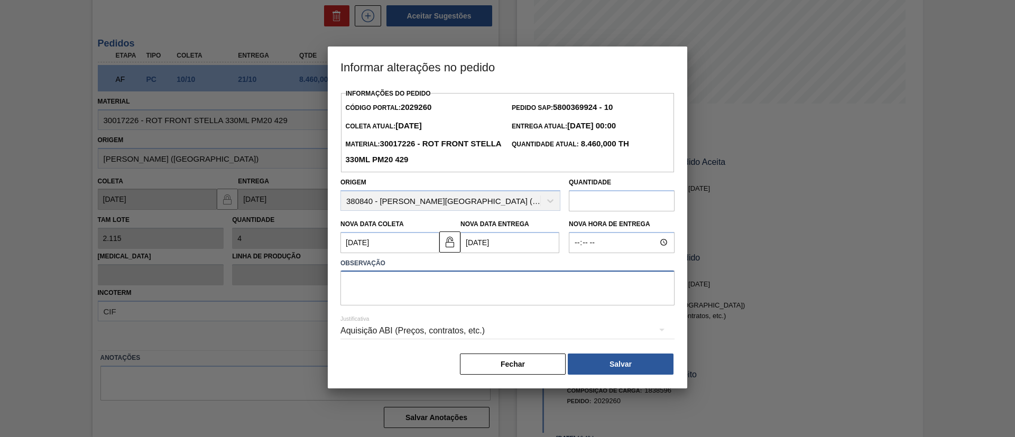
click at [440, 297] on textarea at bounding box center [507, 288] width 334 height 35
type textarea ";"
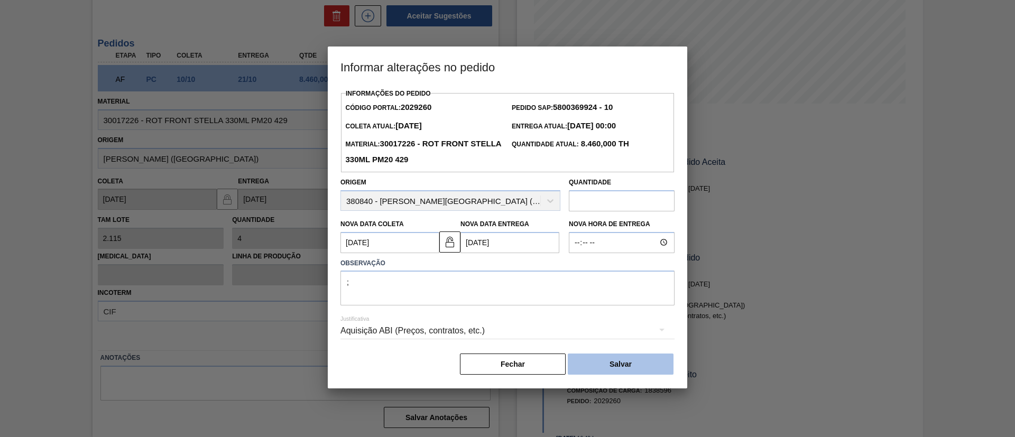
click at [618, 366] on button "Salvar" at bounding box center [621, 364] width 106 height 21
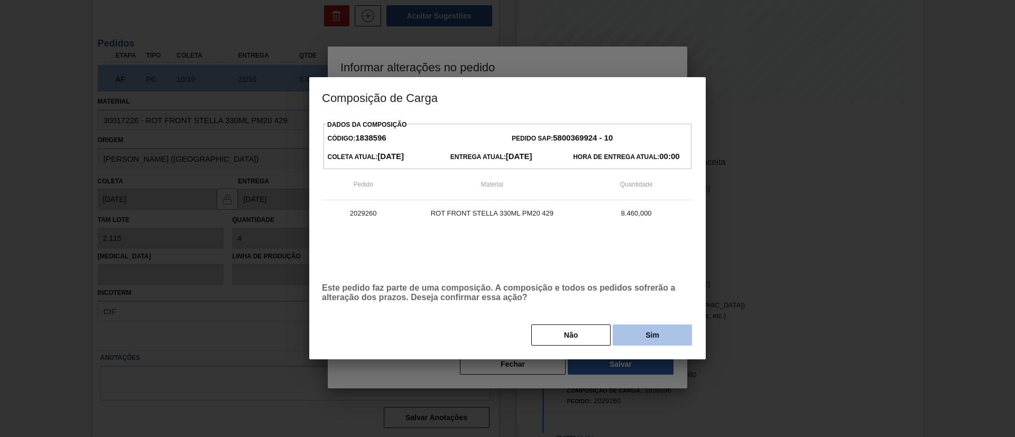
click at [647, 329] on button "Sim" at bounding box center [652, 335] width 79 height 21
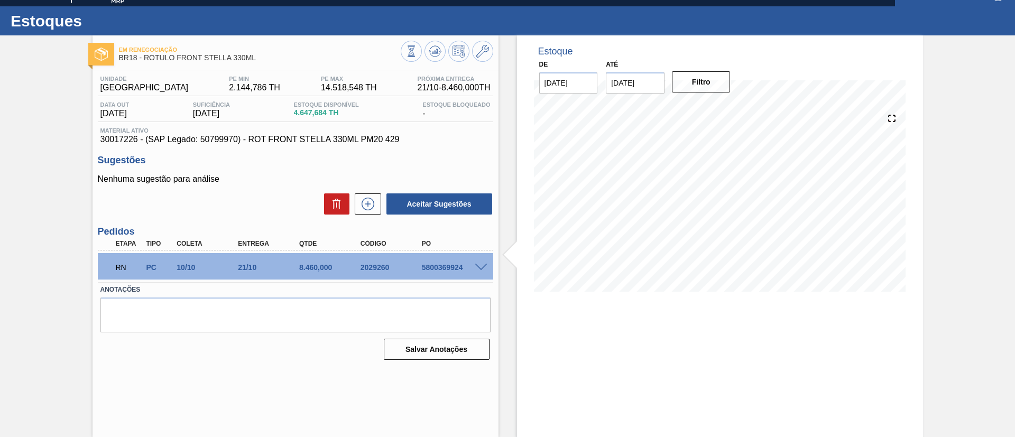
scroll to position [17, 0]
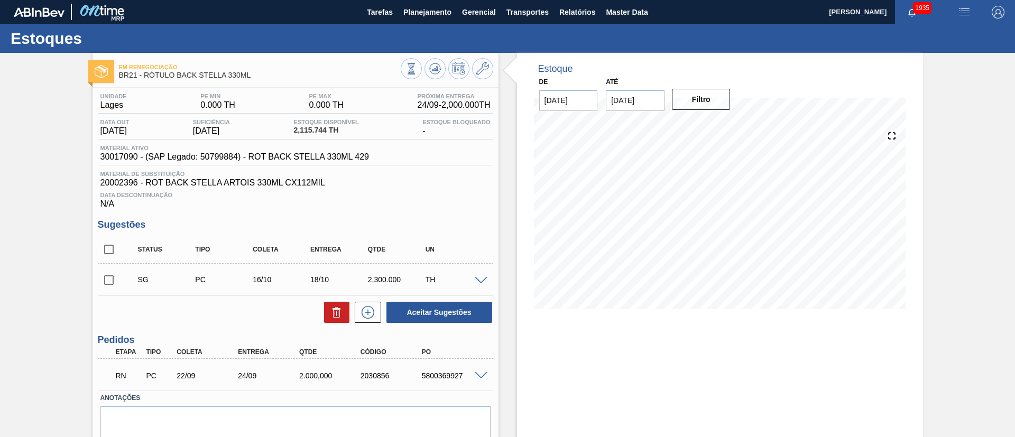
click at [480, 375] on span at bounding box center [481, 376] width 13 height 8
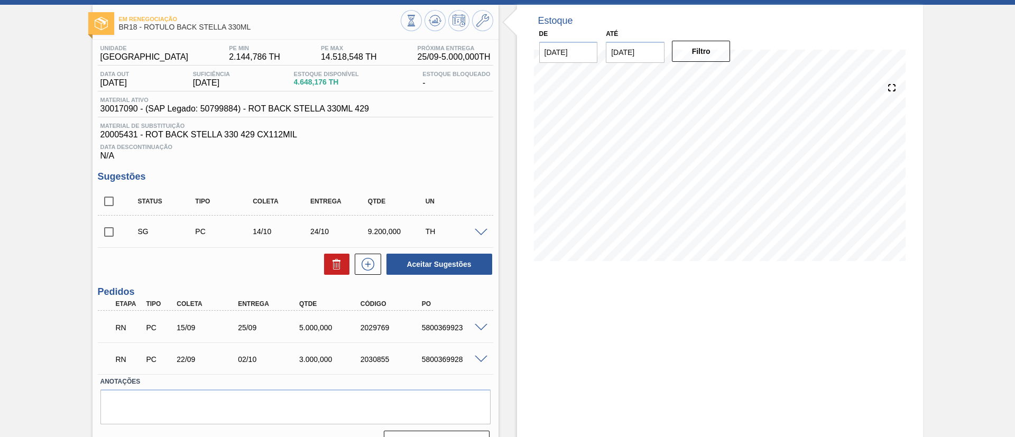
scroll to position [72, 0]
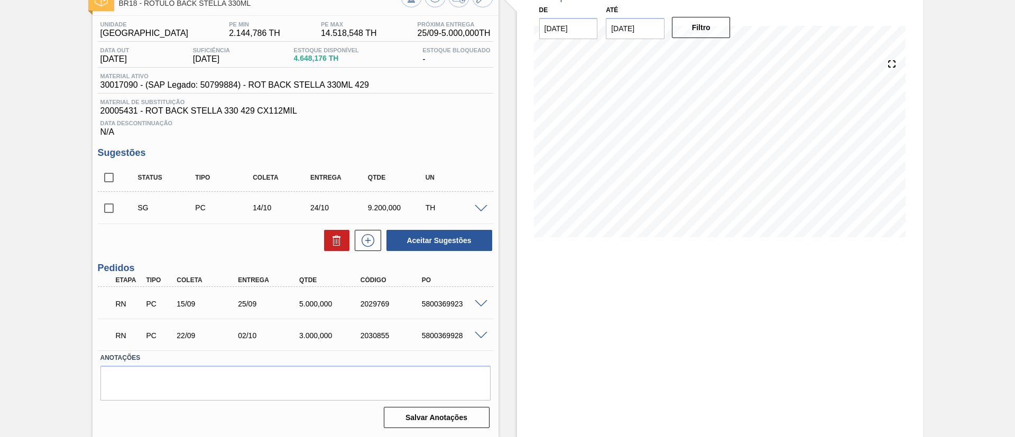
click at [479, 301] on span at bounding box center [481, 304] width 13 height 8
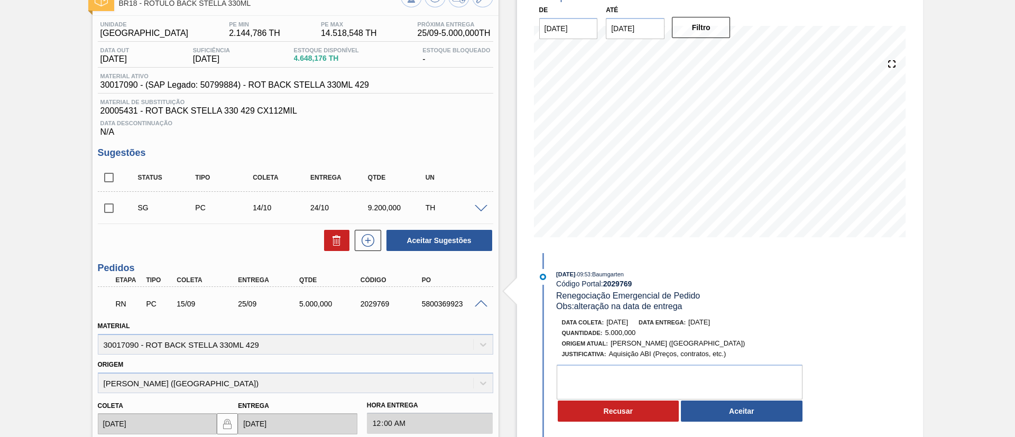
click at [479, 301] on span at bounding box center [481, 304] width 13 height 8
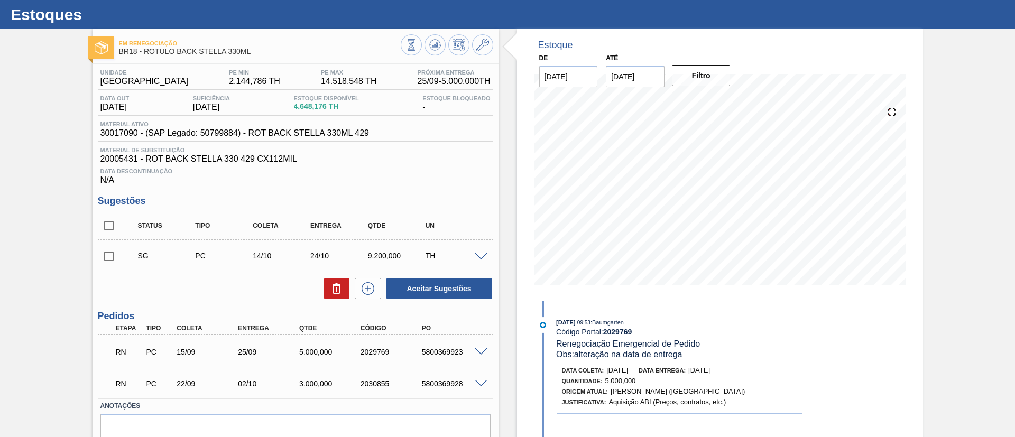
scroll to position [0, 0]
